Goal: Transaction & Acquisition: Obtain resource

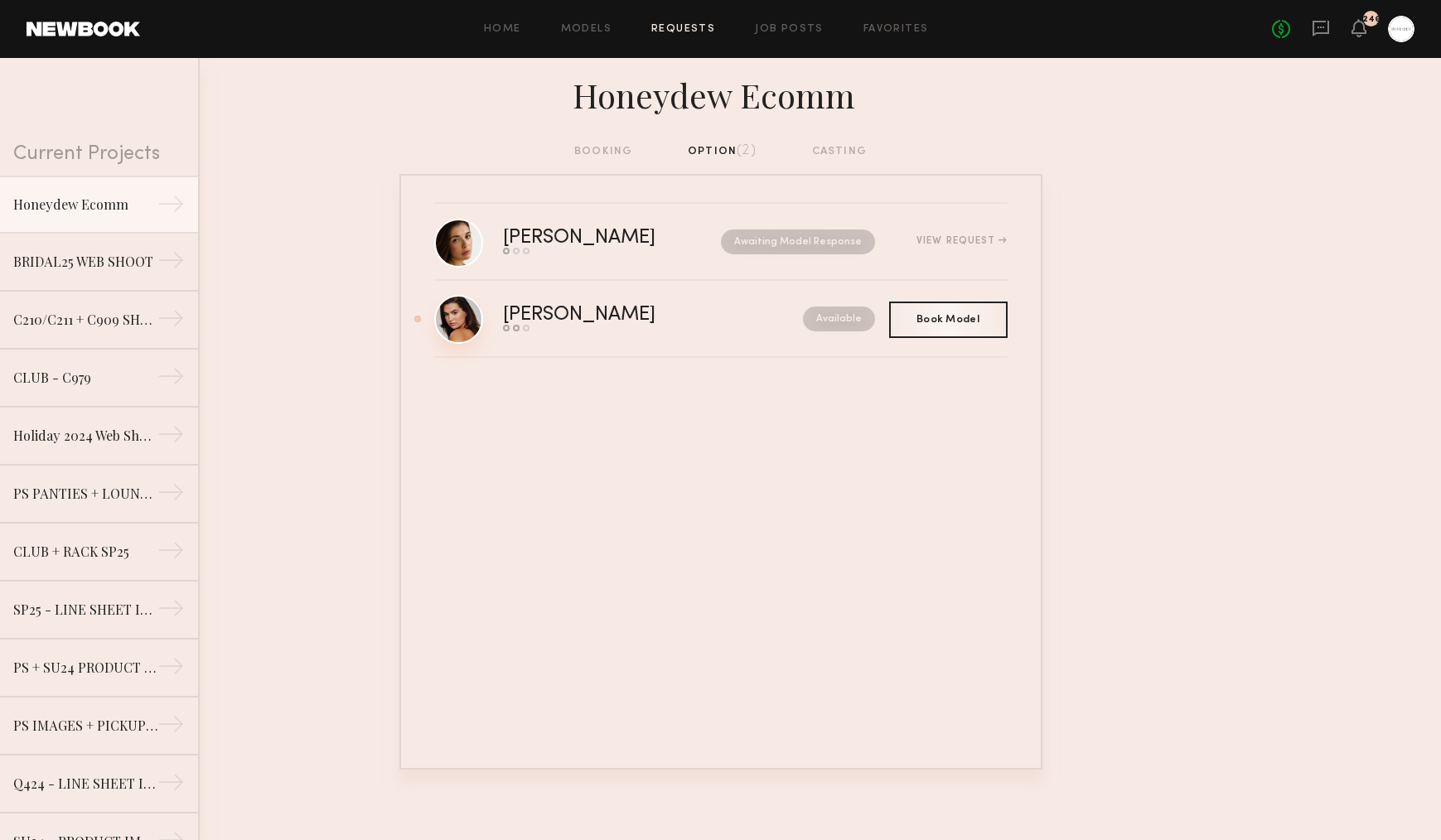
click at [459, 319] on link at bounding box center [459, 319] width 49 height 49
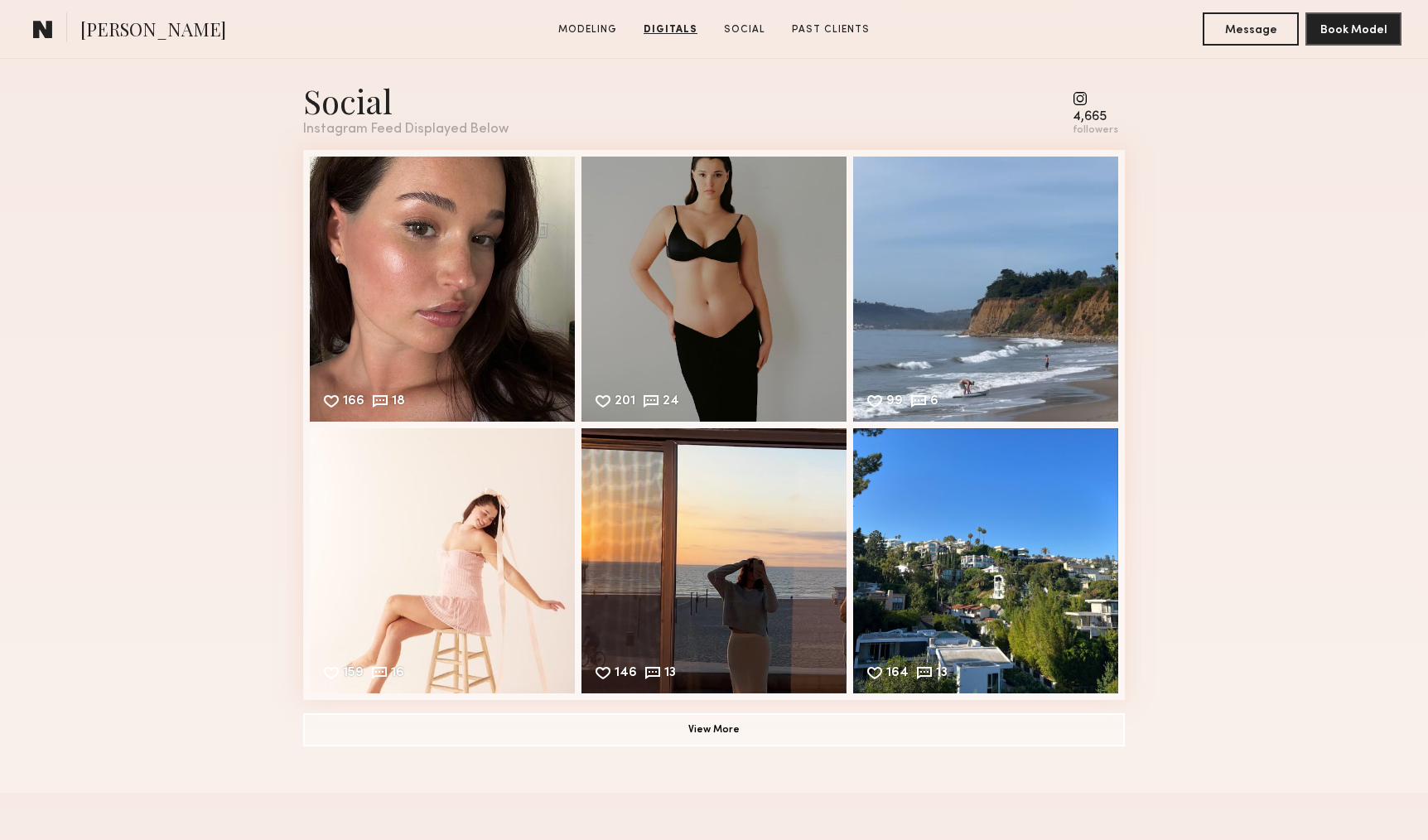
scroll to position [2291, 0]
click at [1087, 102] on common-icon at bounding box center [1095, 98] width 45 height 14
click at [713, 721] on button "View More" at bounding box center [714, 728] width 822 height 33
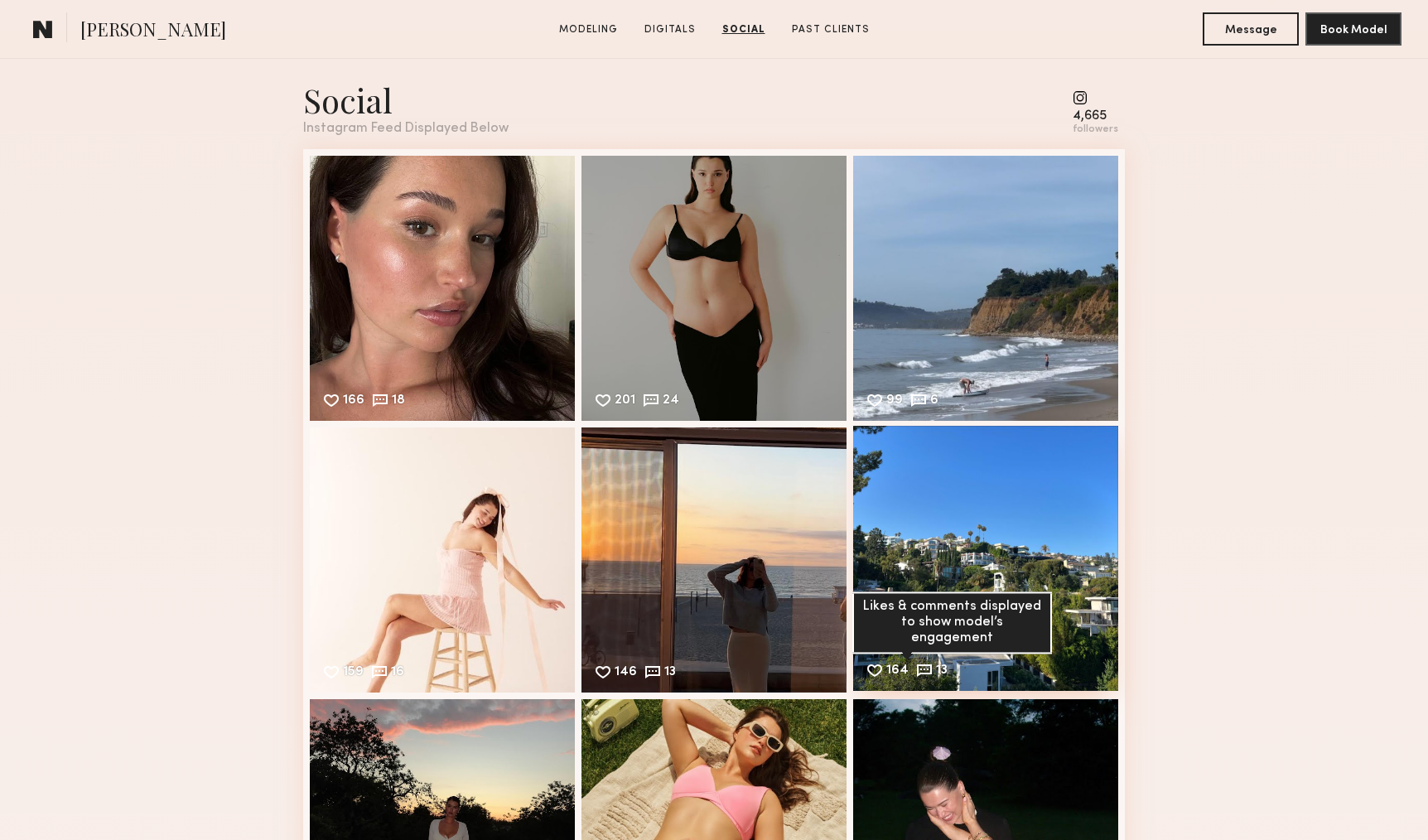
click at [900, 673] on div "164" at bounding box center [897, 671] width 22 height 14
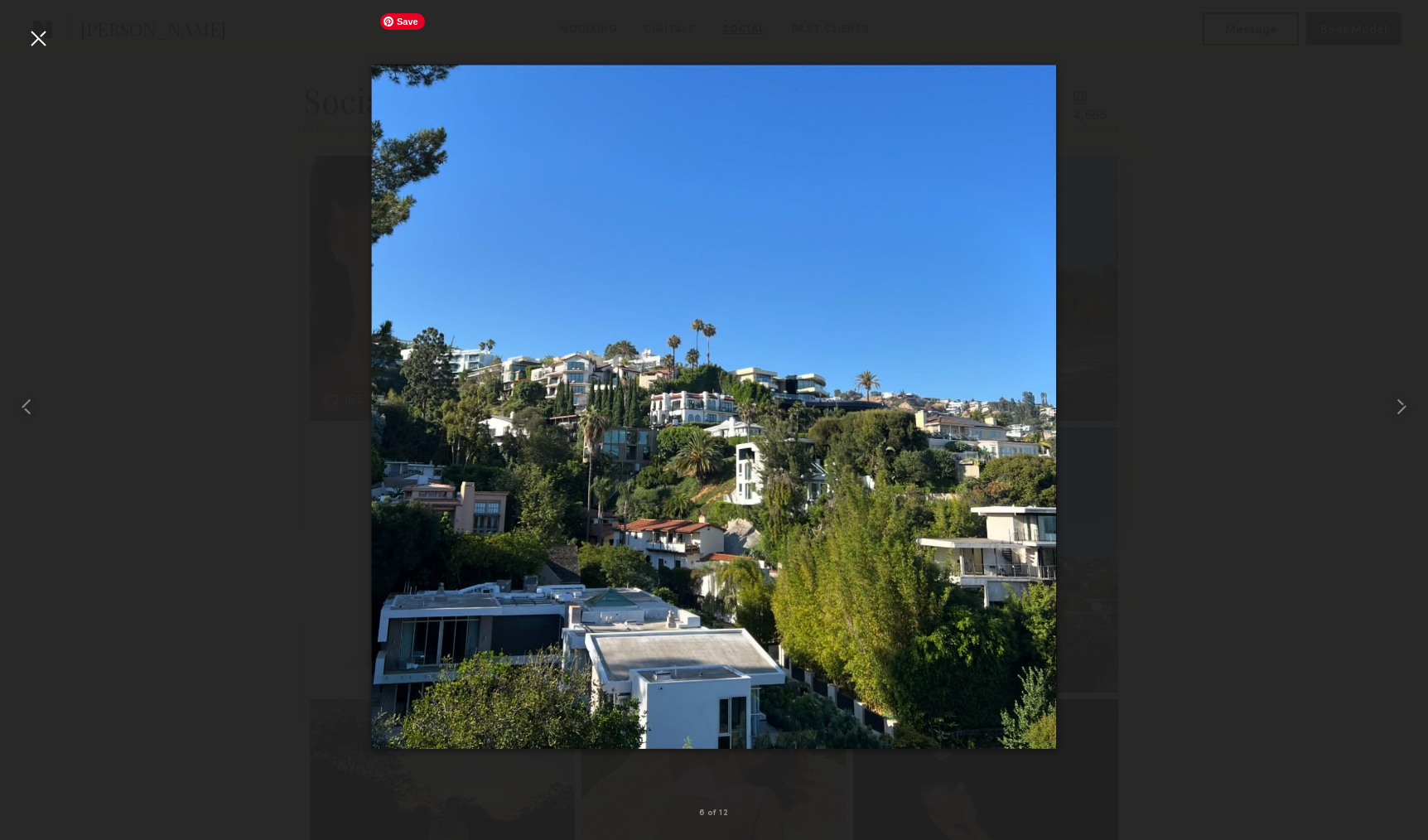
click at [1278, 493] on div at bounding box center [714, 406] width 1428 height 761
click at [49, 40] on div at bounding box center [38, 38] width 26 height 26
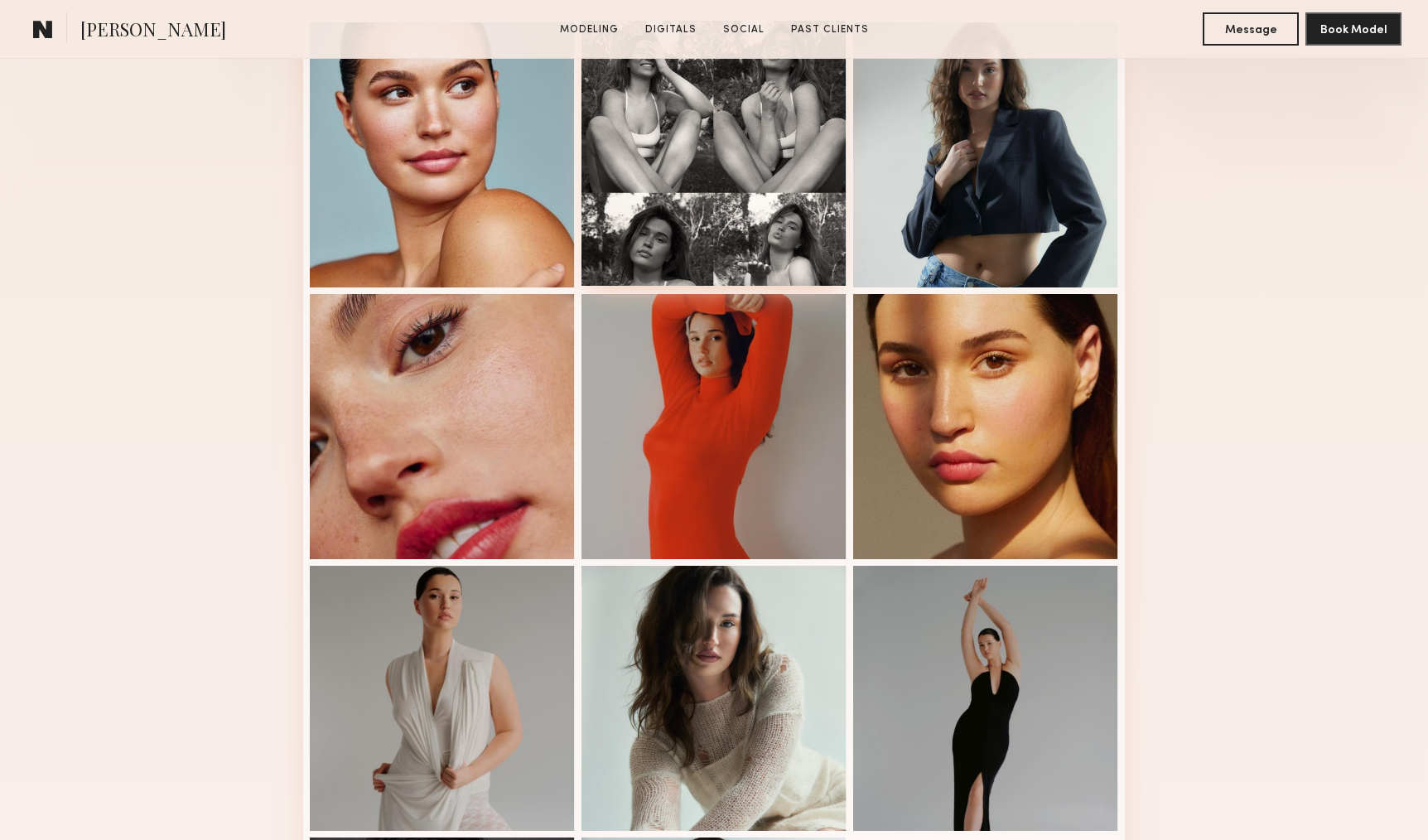
scroll to position [601, 0]
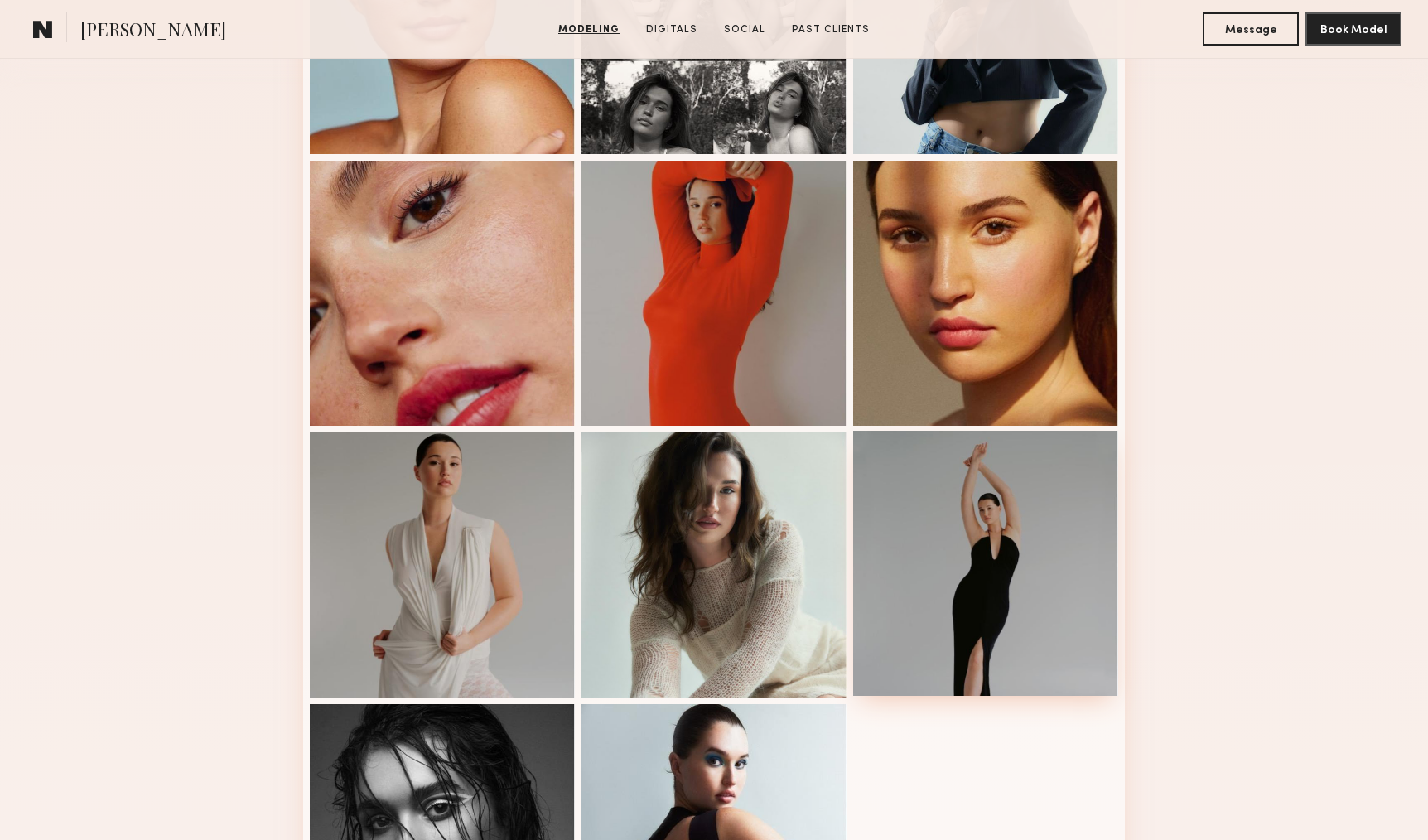
click at [1047, 504] on div at bounding box center [986, 563] width 266 height 266
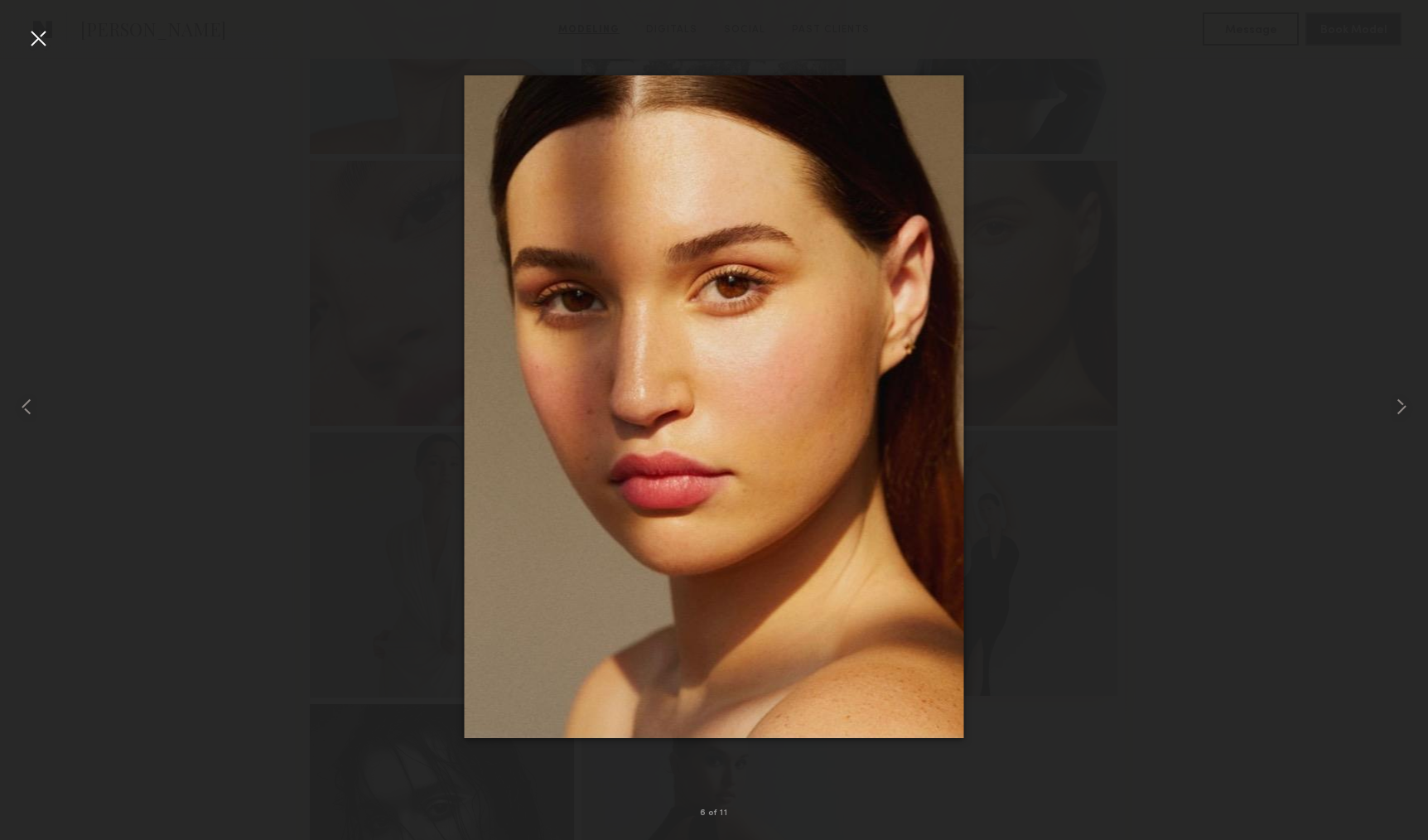
click at [1045, 505] on div at bounding box center [714, 406] width 1428 height 761
click at [1145, 457] on div at bounding box center [714, 406] width 1428 height 761
click at [42, 42] on div at bounding box center [38, 38] width 26 height 26
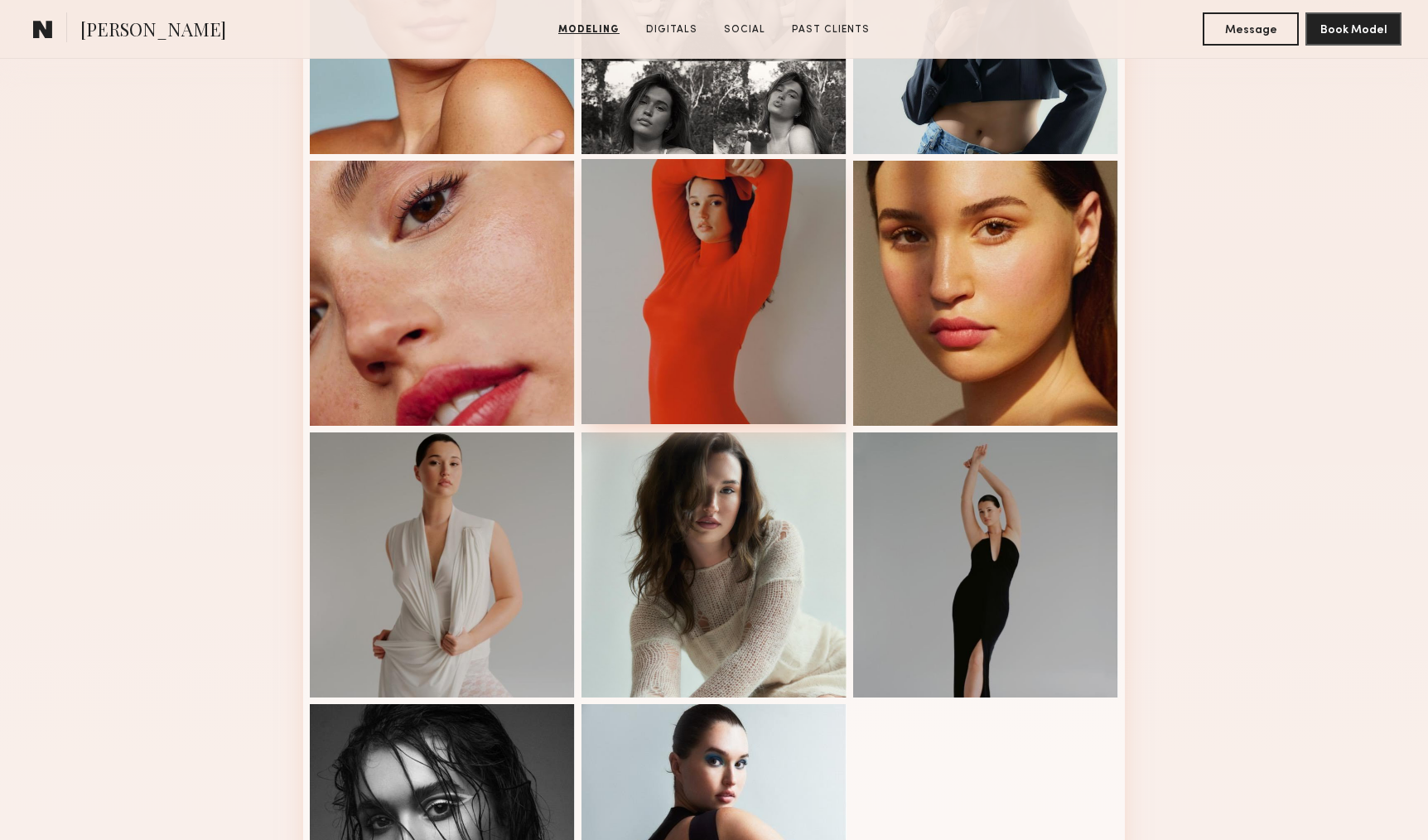
click at [664, 254] on div at bounding box center [714, 292] width 266 height 266
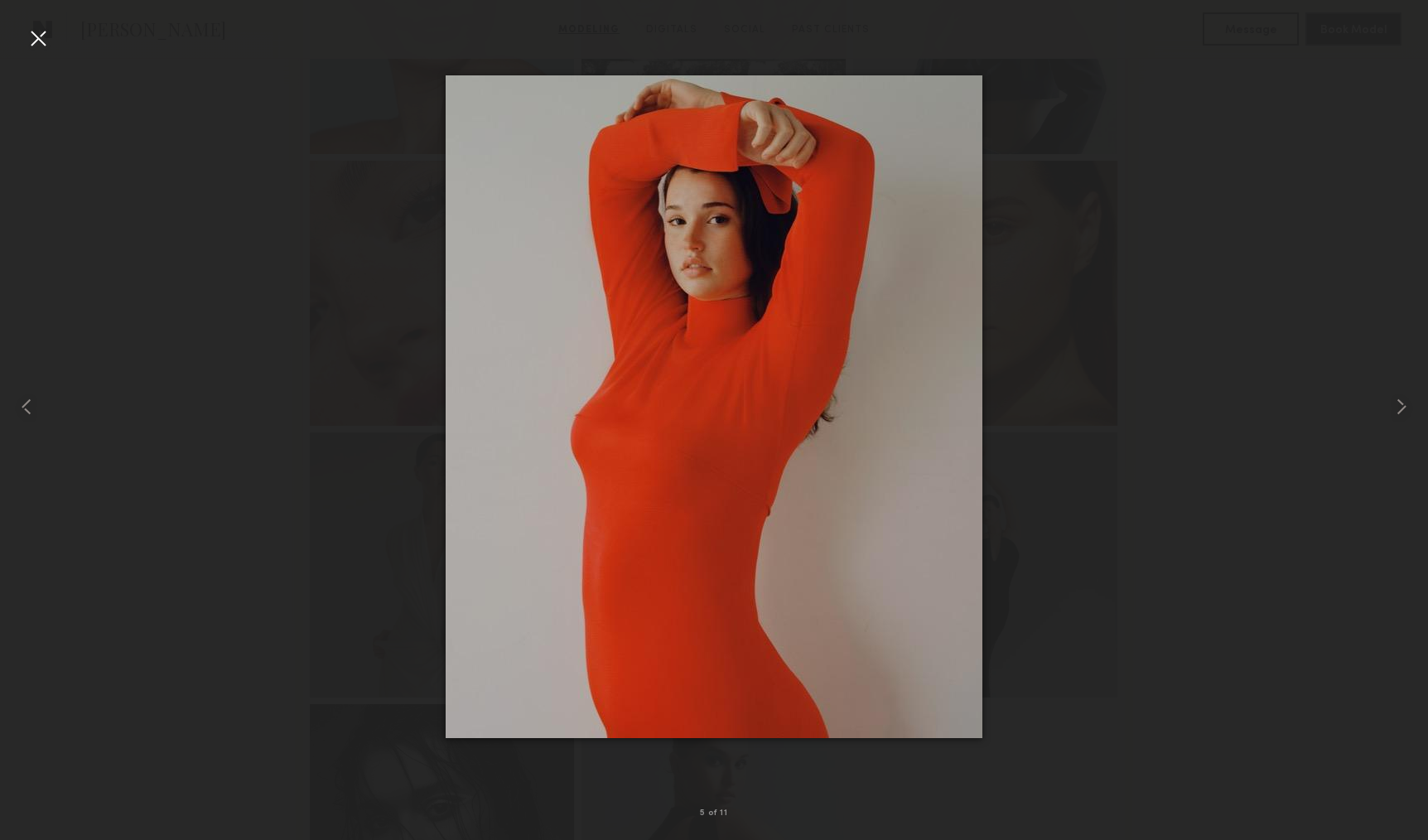
click at [1153, 299] on div at bounding box center [714, 406] width 1428 height 761
click at [52, 32] on div "5 of 11" at bounding box center [714, 420] width 1428 height 840
click at [48, 33] on div at bounding box center [38, 38] width 26 height 26
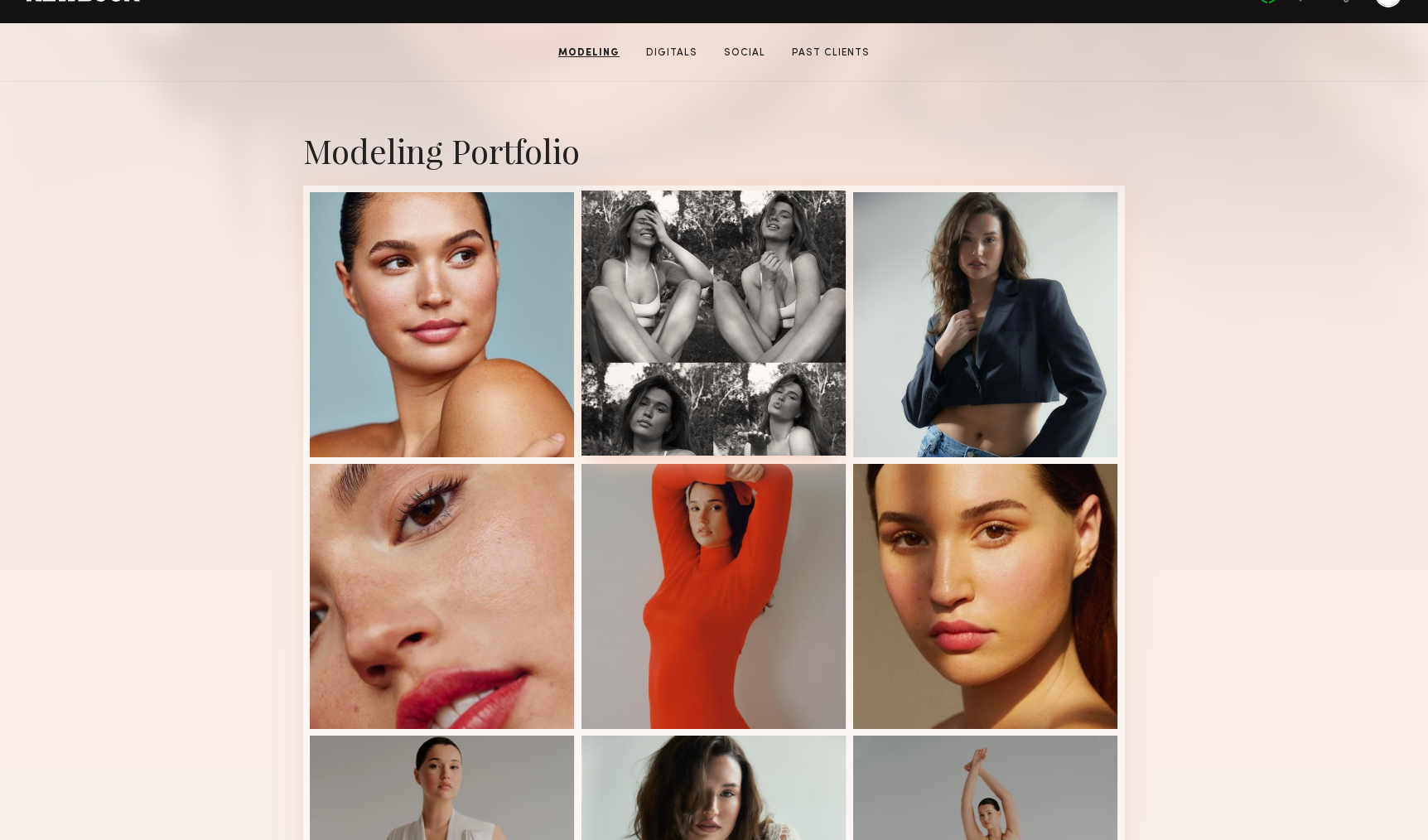
scroll to position [33, 0]
